Goal: Obtain resource: Obtain resource

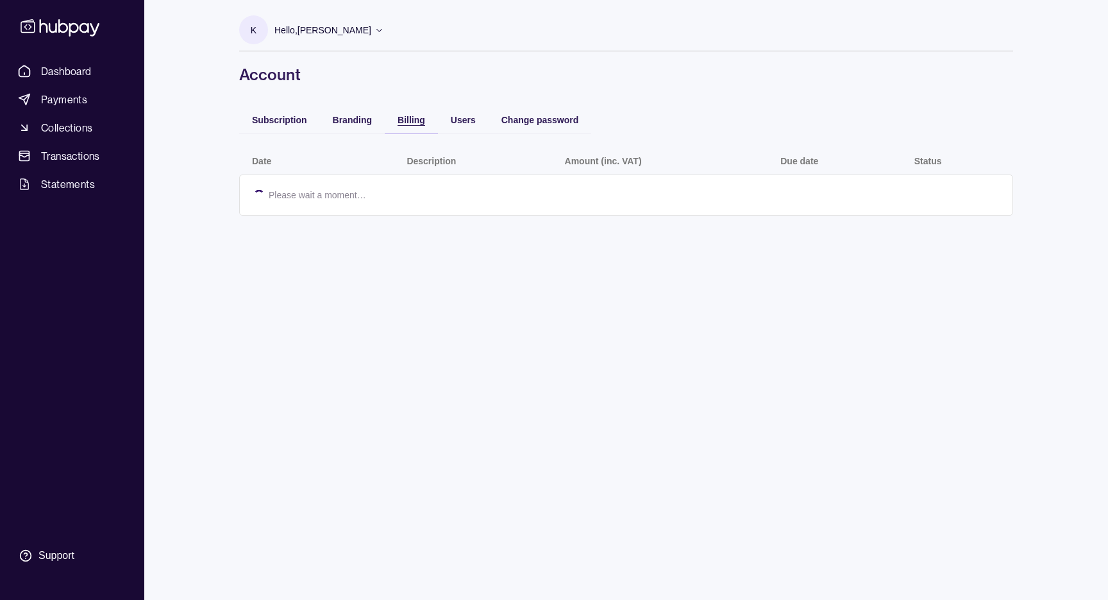
click at [400, 119] on span "Billing" at bounding box center [412, 120] width 28 height 10
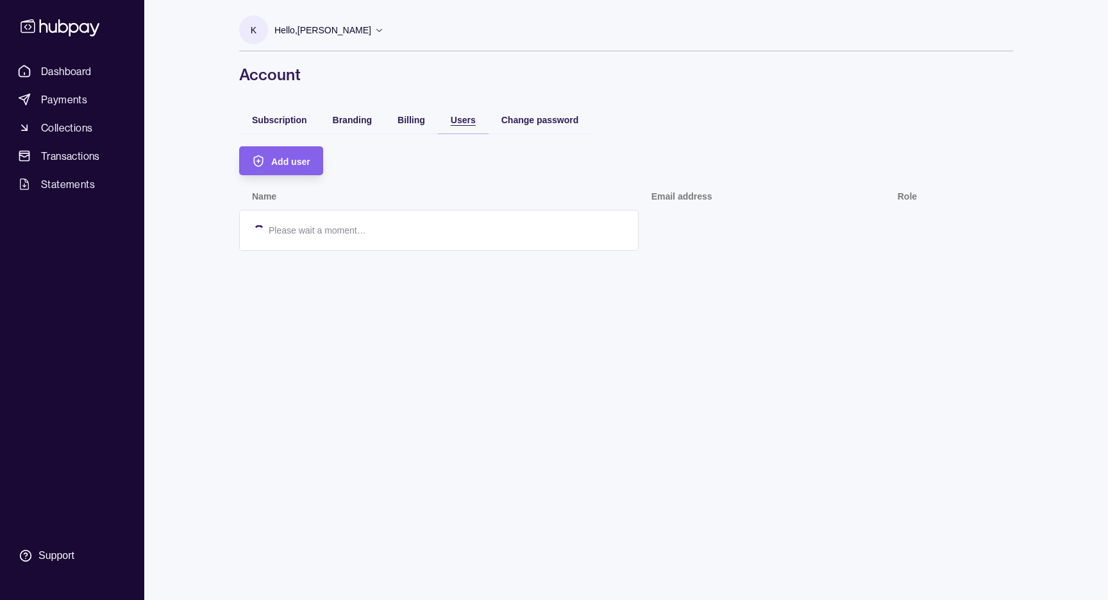
click at [457, 123] on span "Users" at bounding box center [463, 120] width 25 height 10
click at [529, 126] on div "Change password" at bounding box center [541, 119] width 78 height 15
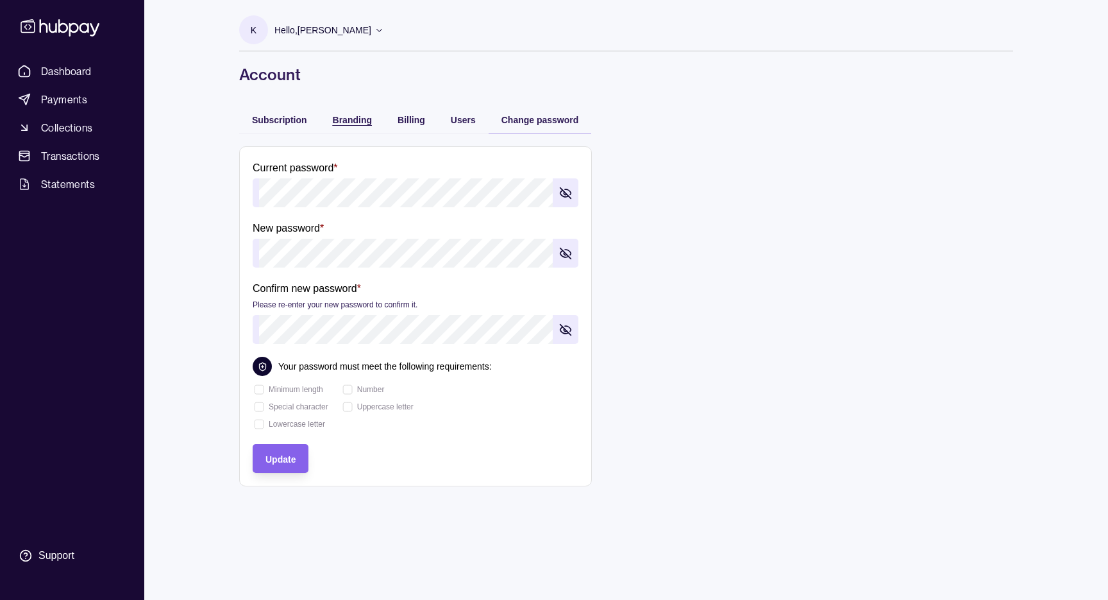
click at [353, 126] on div "Branding" at bounding box center [352, 119] width 39 height 15
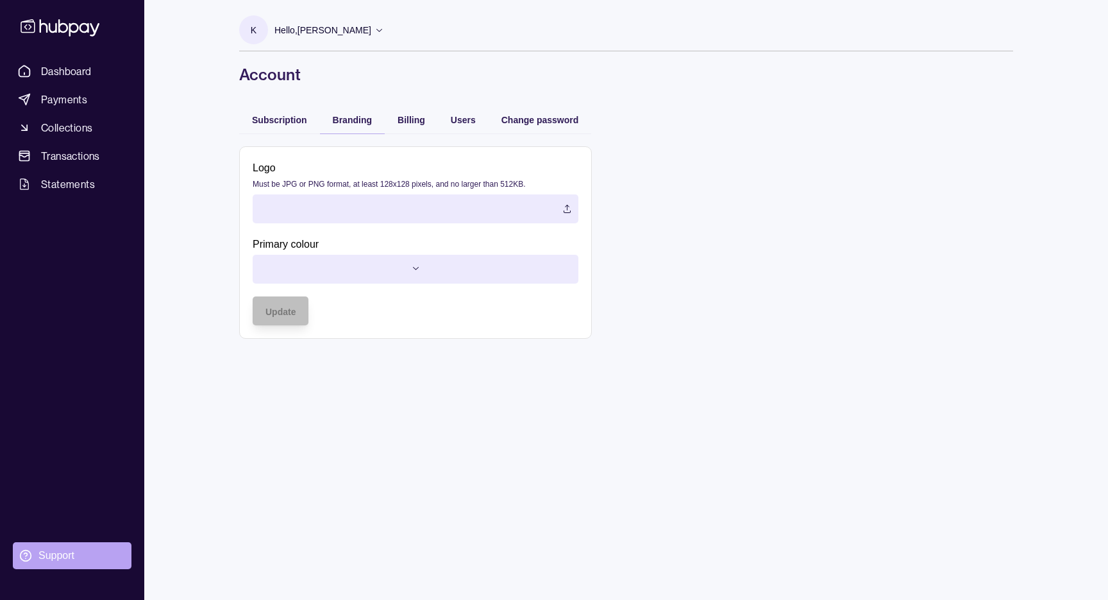
click at [65, 550] on div "Support" at bounding box center [56, 555] width 36 height 14
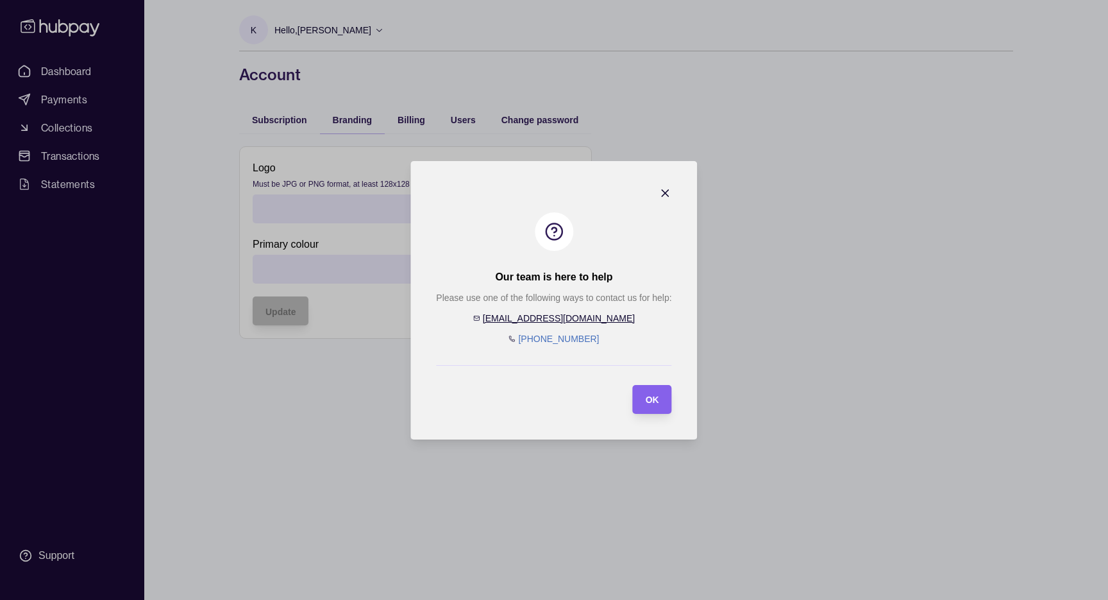
click at [572, 319] on link "[EMAIL_ADDRESS][DOMAIN_NAME]" at bounding box center [559, 318] width 152 height 10
click at [667, 197] on icon "button" at bounding box center [665, 193] width 13 height 13
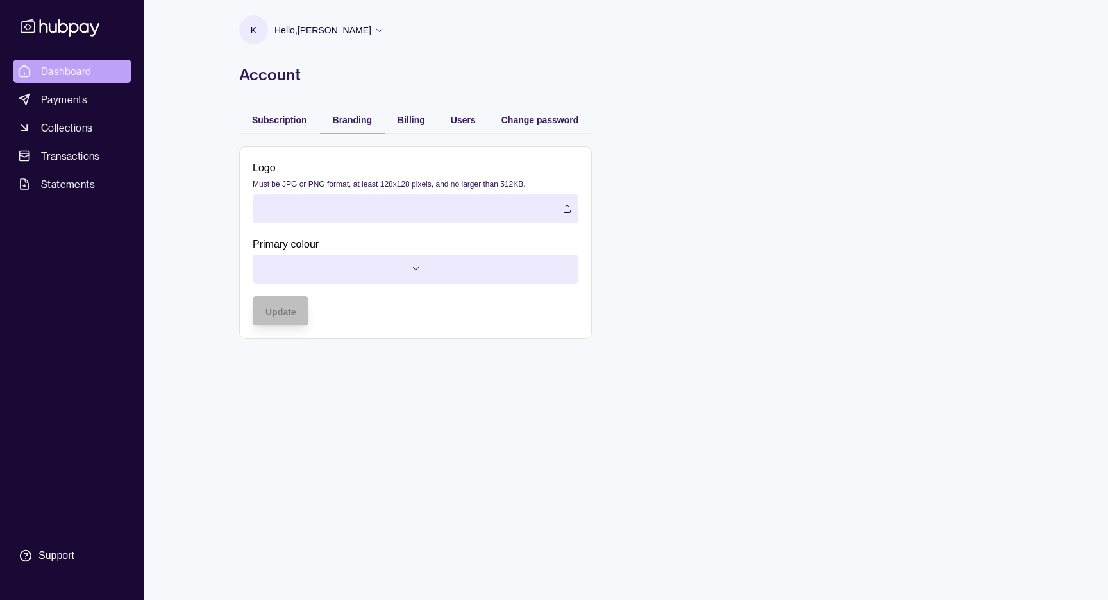
click at [81, 67] on span "Dashboard" at bounding box center [66, 71] width 51 height 15
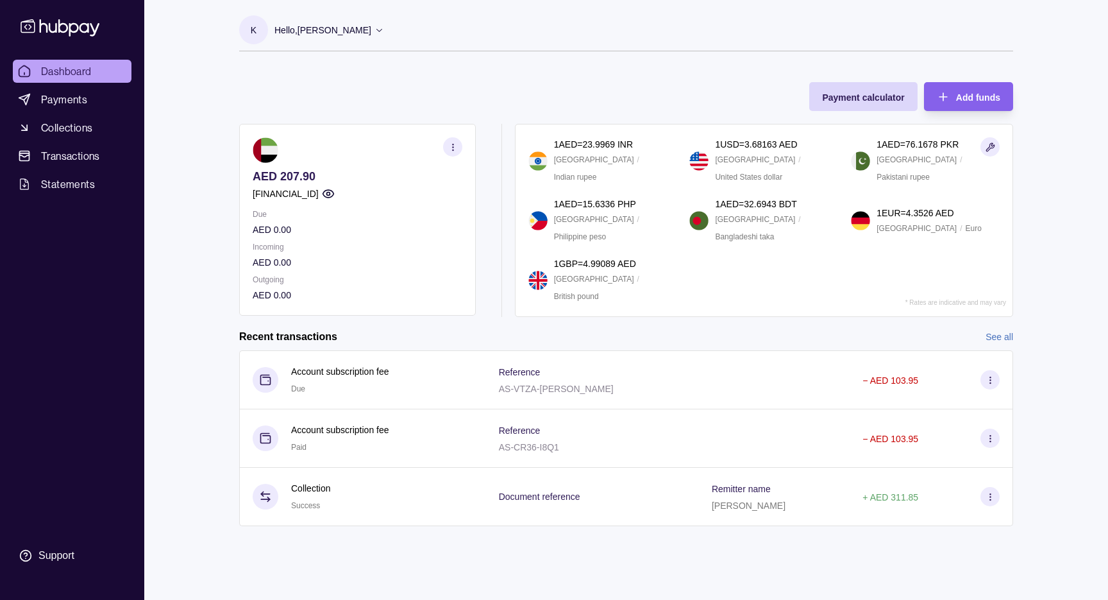
click at [319, 196] on p "[FINANCIAL_ID]" at bounding box center [286, 194] width 66 height 14
click at [577, 99] on div "Payment calculator Add funds AED 207.90 [FINANCIAL_ID] Due AED 0.00 Incoming AE…" at bounding box center [626, 193] width 774 height 248
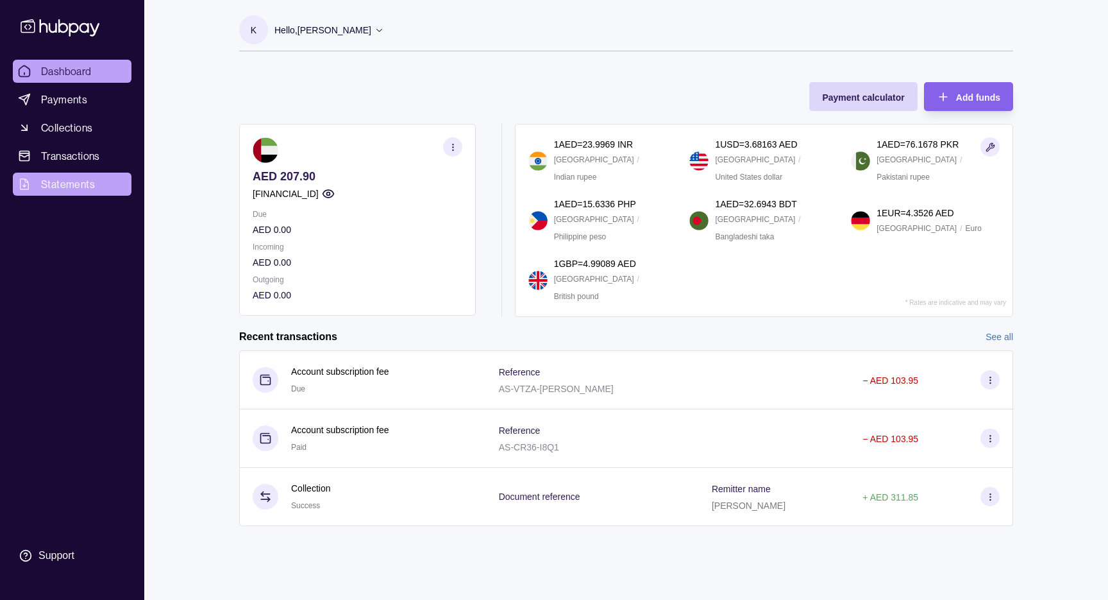
click at [94, 189] on link "Statements" at bounding box center [72, 184] width 119 height 23
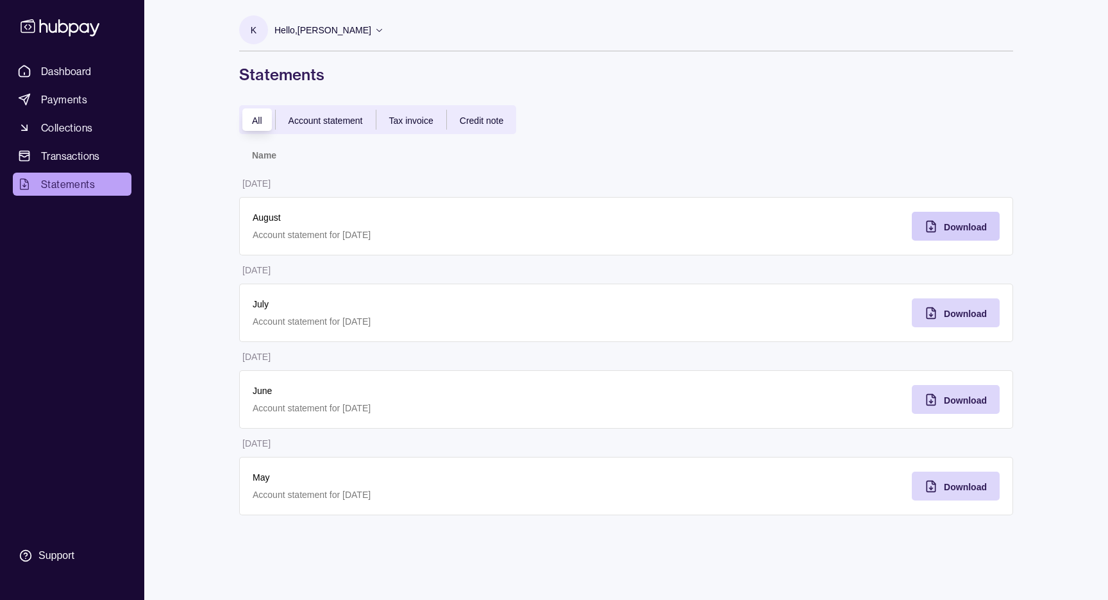
click at [962, 222] on span "Download" at bounding box center [965, 227] width 43 height 10
click at [954, 319] on div "Download" at bounding box center [965, 312] width 43 height 15
click at [978, 393] on div "Download" at bounding box center [965, 399] width 43 height 15
click at [942, 496] on div "Download" at bounding box center [946, 485] width 81 height 29
click at [727, 187] on table "Name [DATE] August Account statement for [DATE] Download [DATE] July Account st…" at bounding box center [626, 327] width 774 height 375
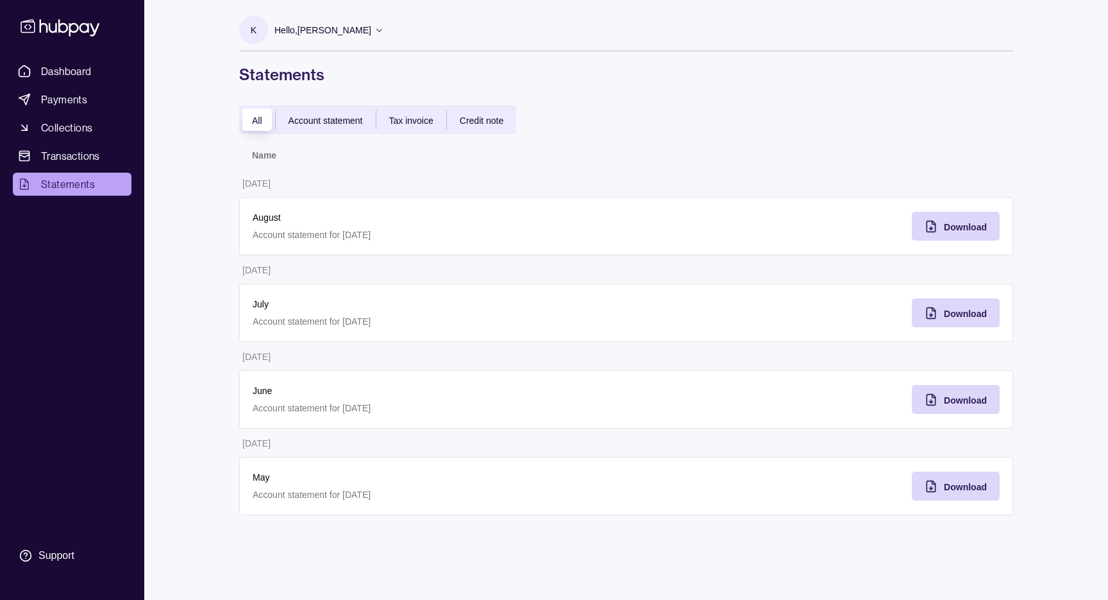
click at [428, 190] on td "[DATE]" at bounding box center [432, 183] width 387 height 28
click at [291, 33] on p "Hello, [PERSON_NAME]" at bounding box center [323, 30] width 97 height 14
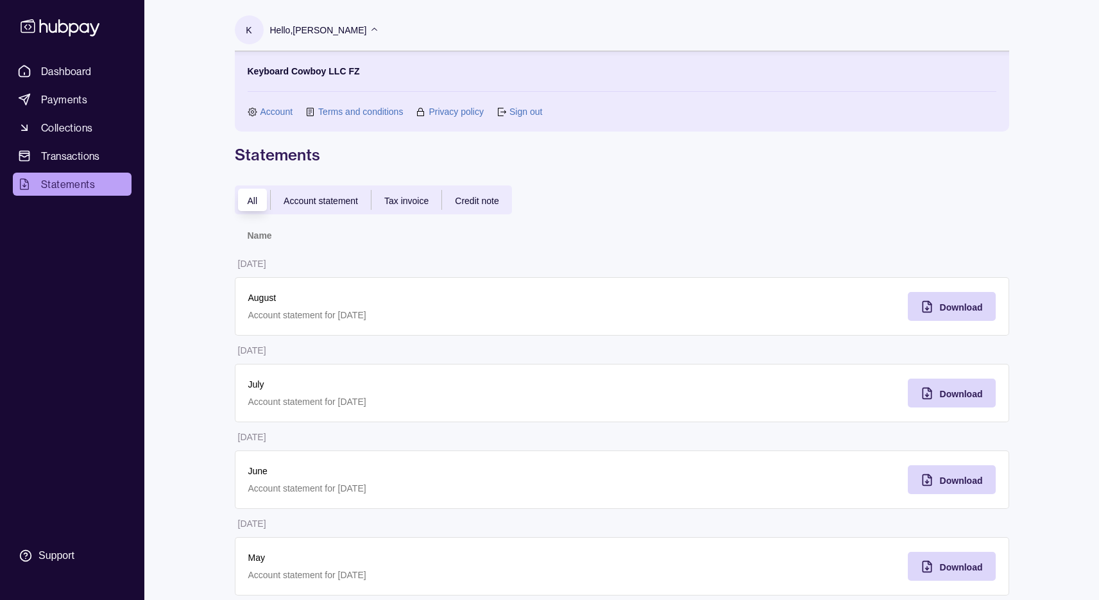
click at [287, 108] on link "Account" at bounding box center [276, 112] width 33 height 14
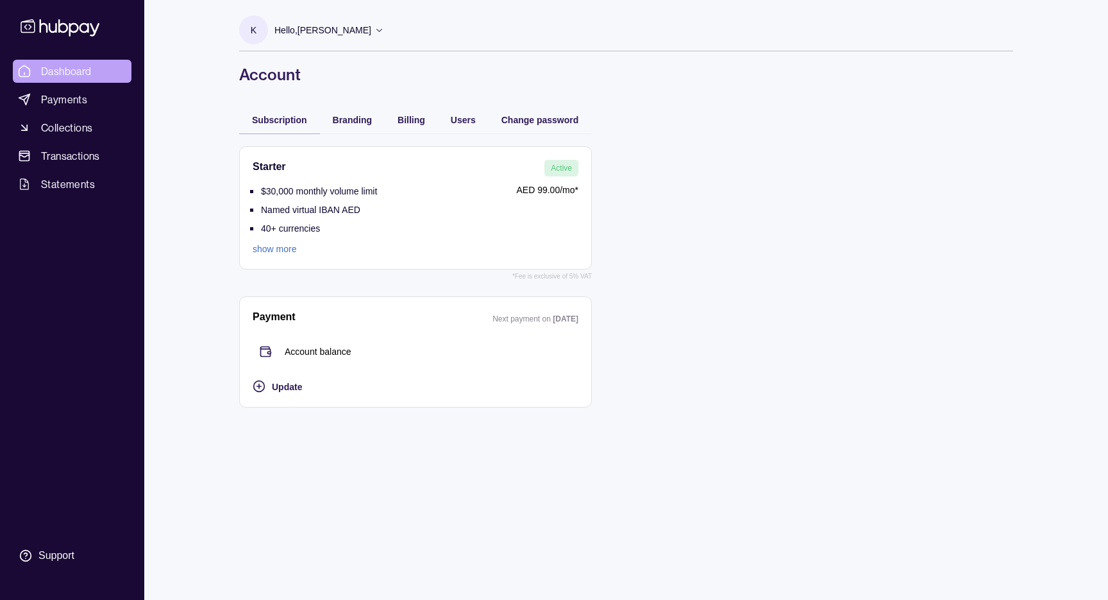
click at [85, 71] on span "Dashboard" at bounding box center [66, 71] width 51 height 15
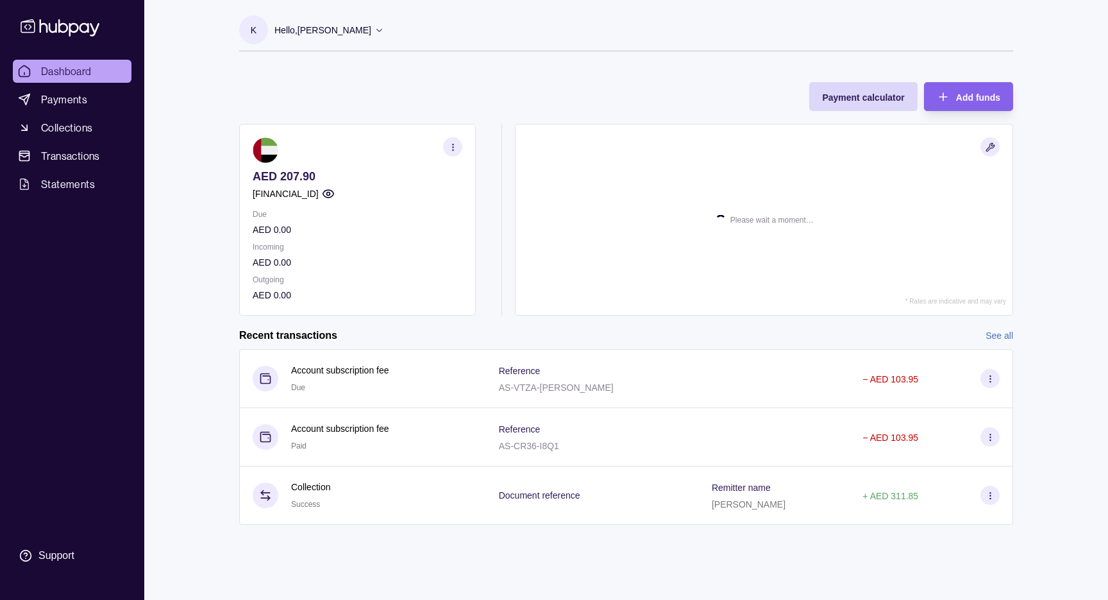
click at [319, 191] on p "[FINANCIAL_ID]" at bounding box center [286, 194] width 66 height 14
click at [319, 196] on p "[FINANCIAL_ID]" at bounding box center [286, 194] width 66 height 14
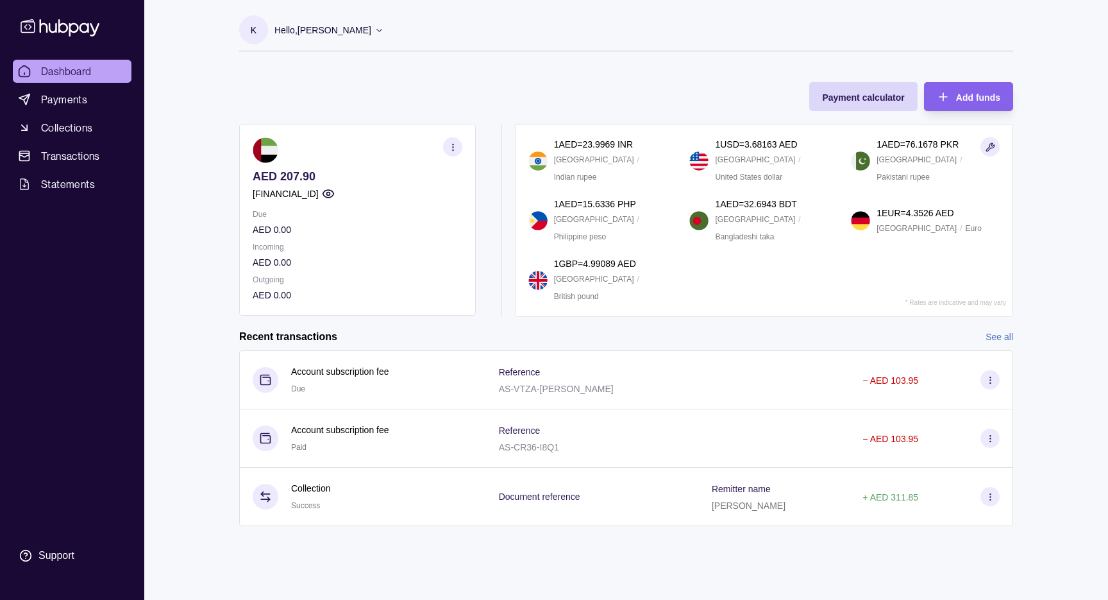
click at [319, 195] on p "[FINANCIAL_ID]" at bounding box center [286, 194] width 66 height 14
click at [335, 194] on icon "button" at bounding box center [328, 193] width 13 height 13
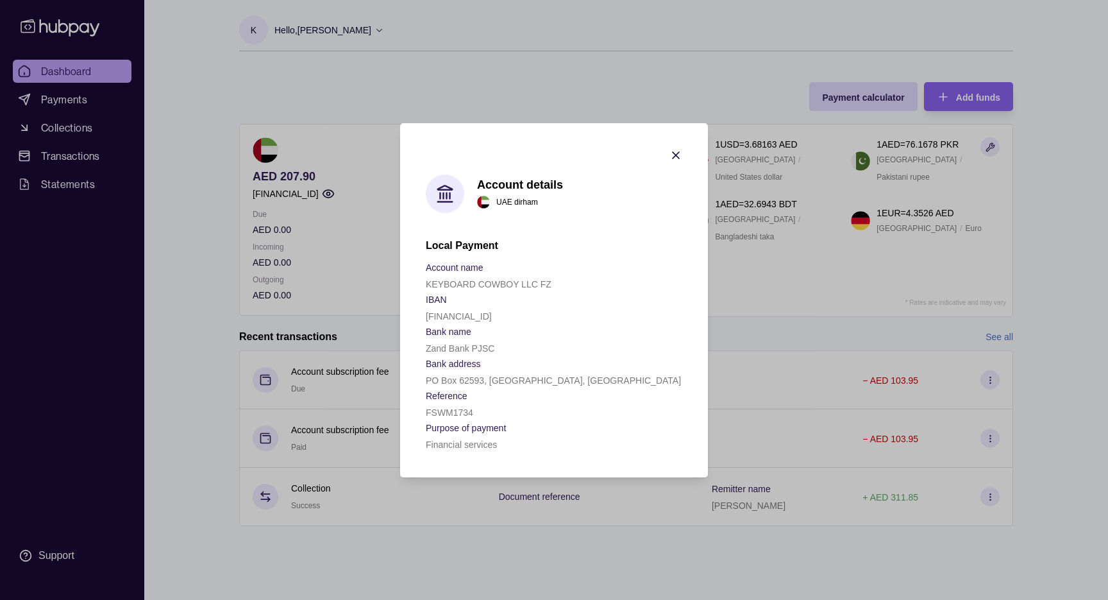
click at [471, 316] on p "[FINANCIAL_ID]" at bounding box center [459, 316] width 66 height 10
copy p "[FINANCIAL_ID]"
